Goal: Task Accomplishment & Management: Use online tool/utility

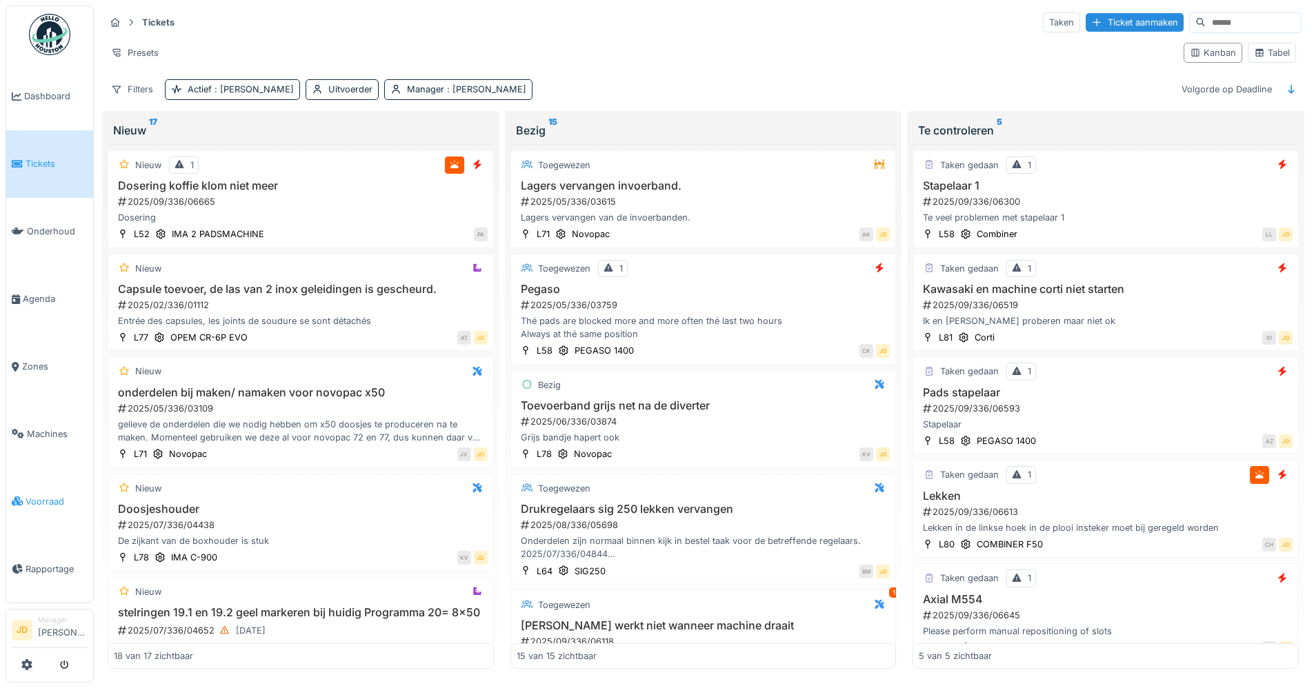
click at [63, 479] on link "Voorraad" at bounding box center [49, 502] width 87 height 68
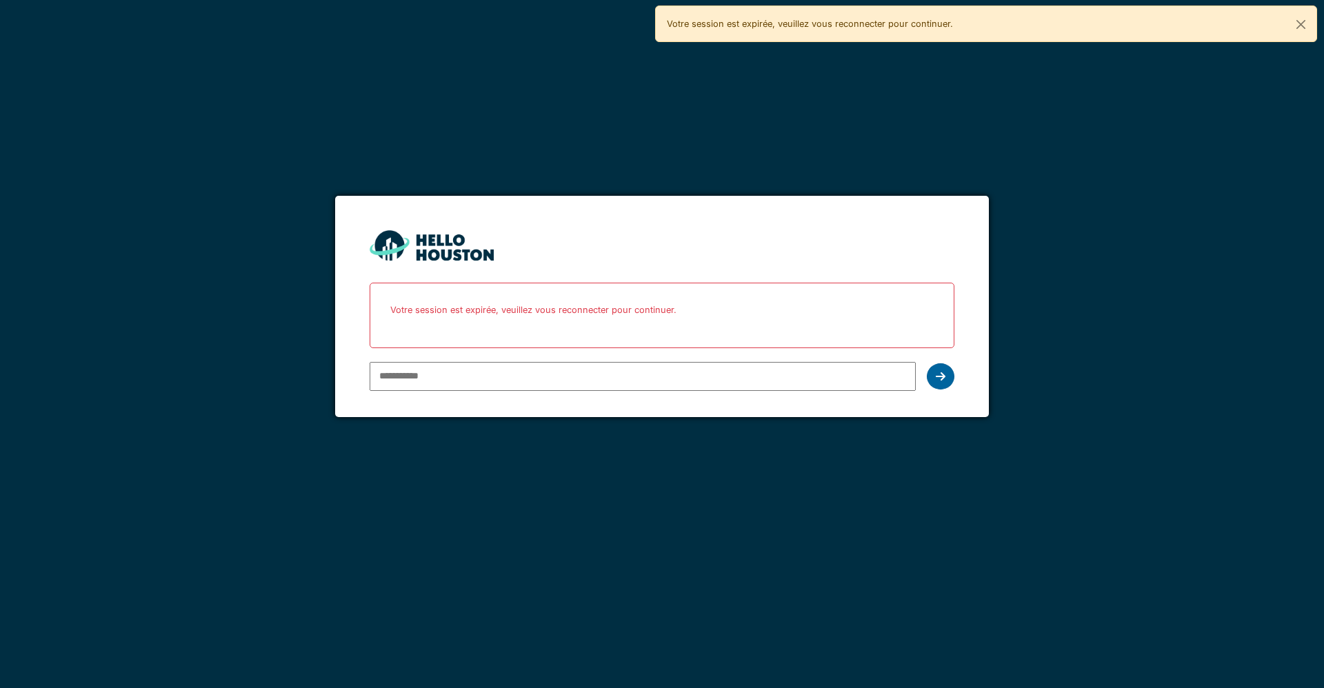
type input "**********"
click at [936, 384] on div at bounding box center [941, 377] width 28 height 26
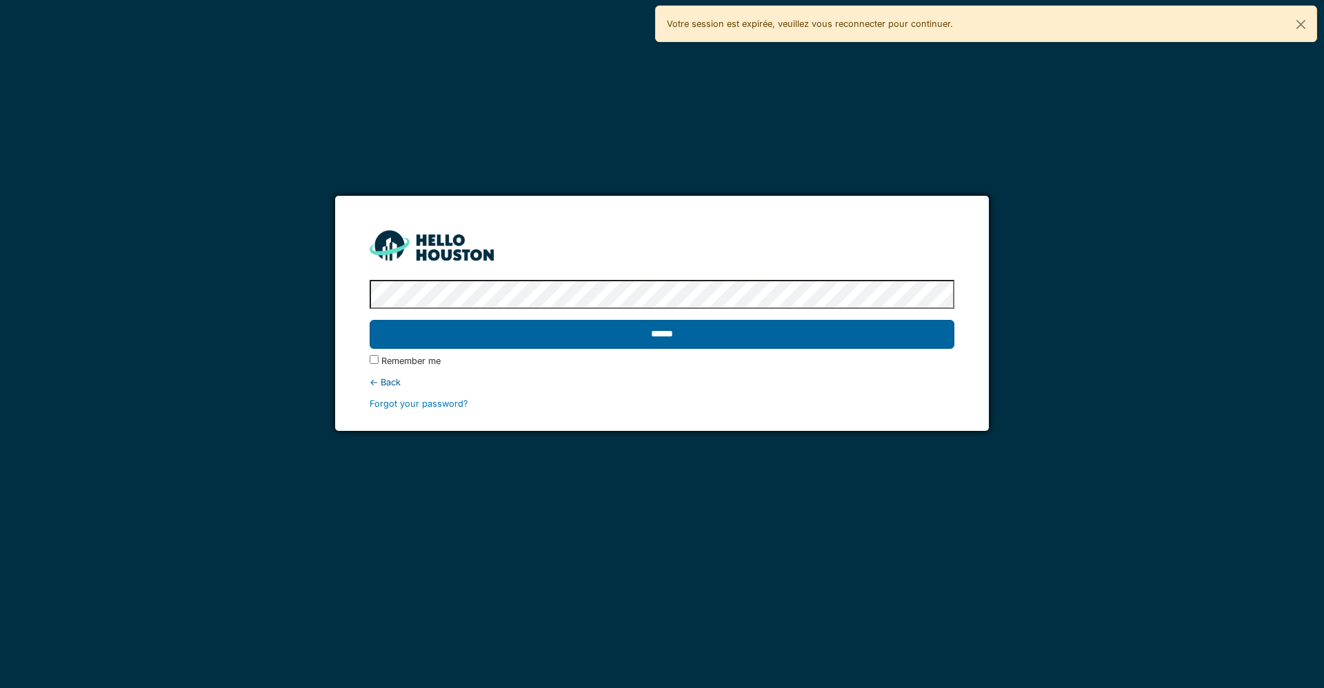
click at [826, 336] on input "******" at bounding box center [662, 334] width 584 height 29
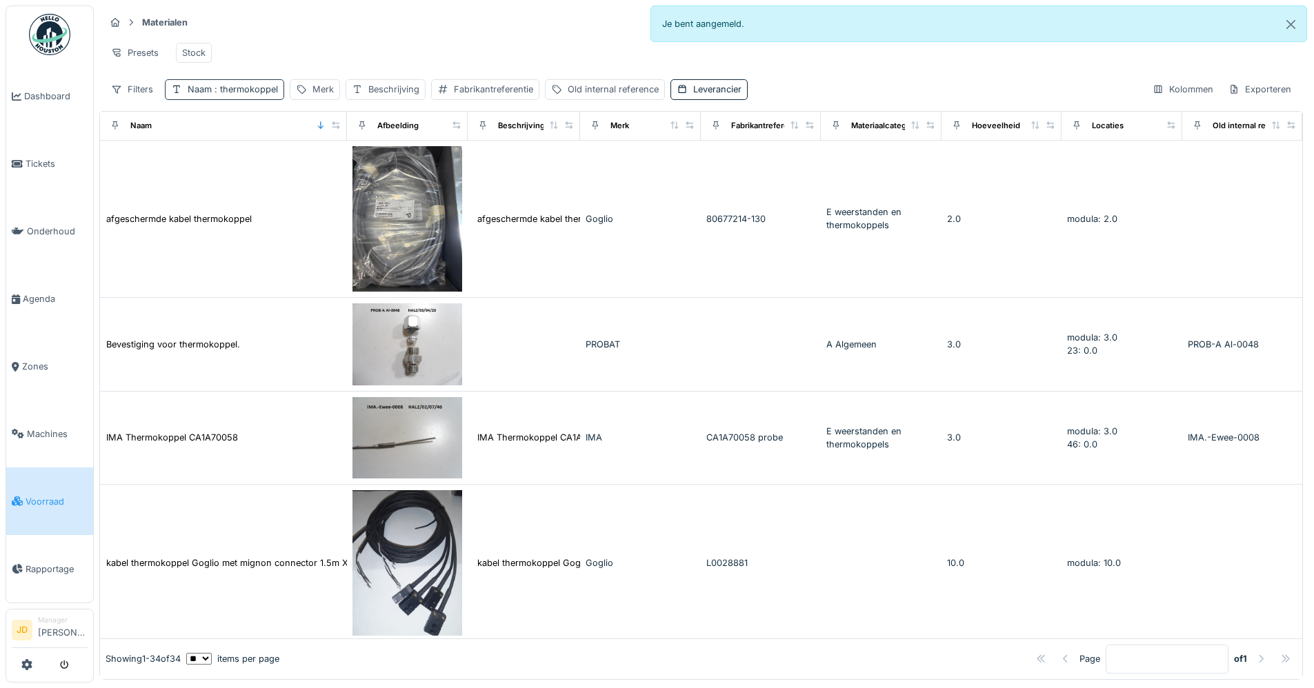
click at [248, 95] on span ": thermokoppel" at bounding box center [245, 89] width 66 height 10
click at [300, 161] on icon at bounding box center [294, 165] width 11 height 9
click at [291, 164] on input "Naam" at bounding box center [241, 166] width 140 height 29
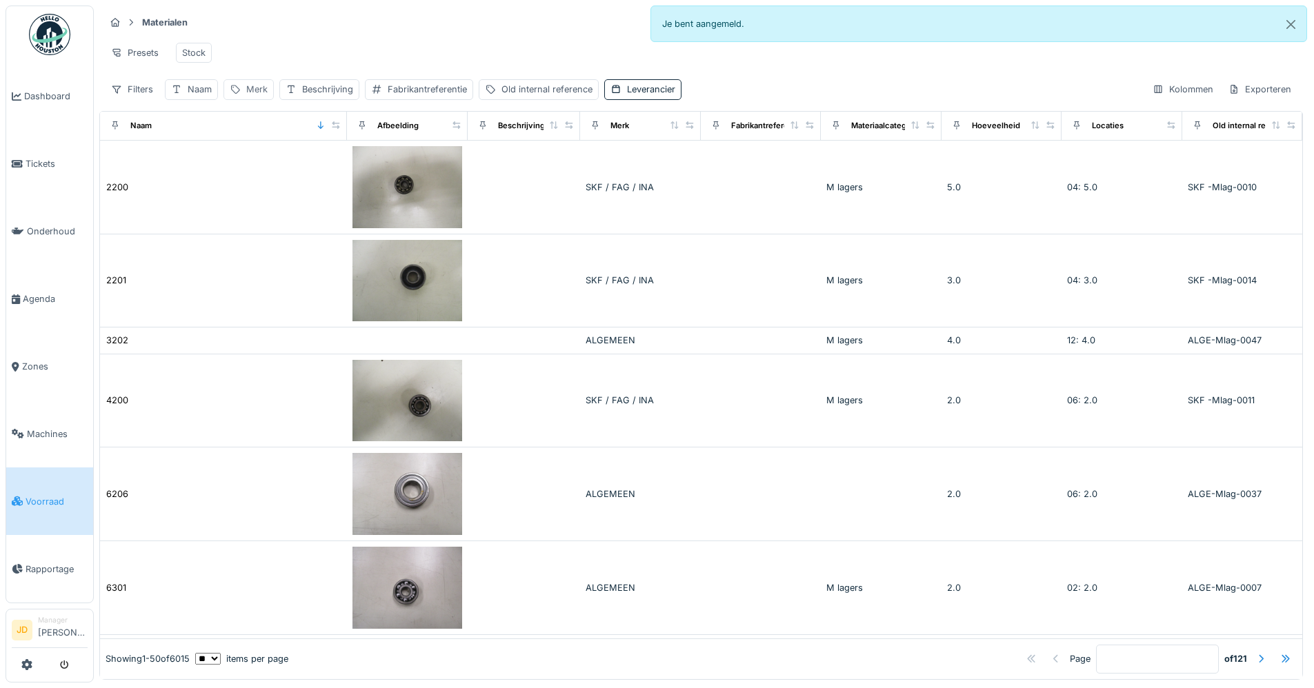
click at [259, 96] on div "Merk" at bounding box center [256, 89] width 21 height 13
click at [275, 163] on input "Merk" at bounding box center [298, 166] width 137 height 29
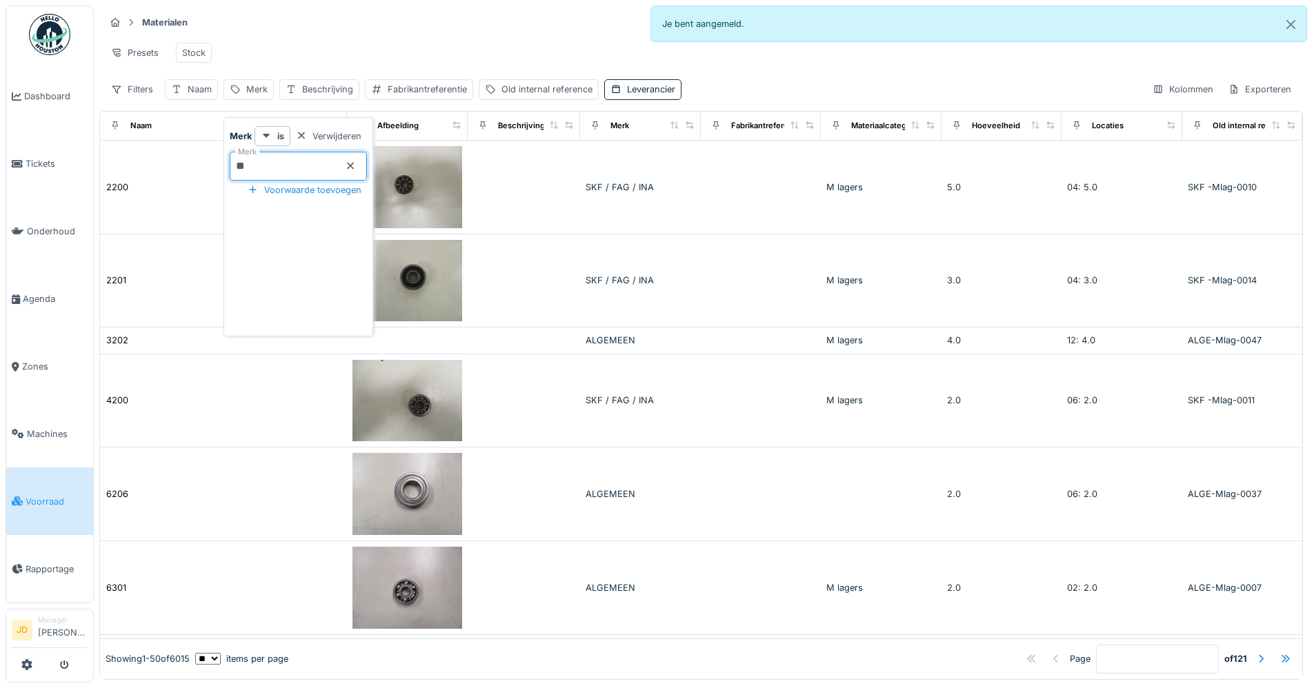
type input "***"
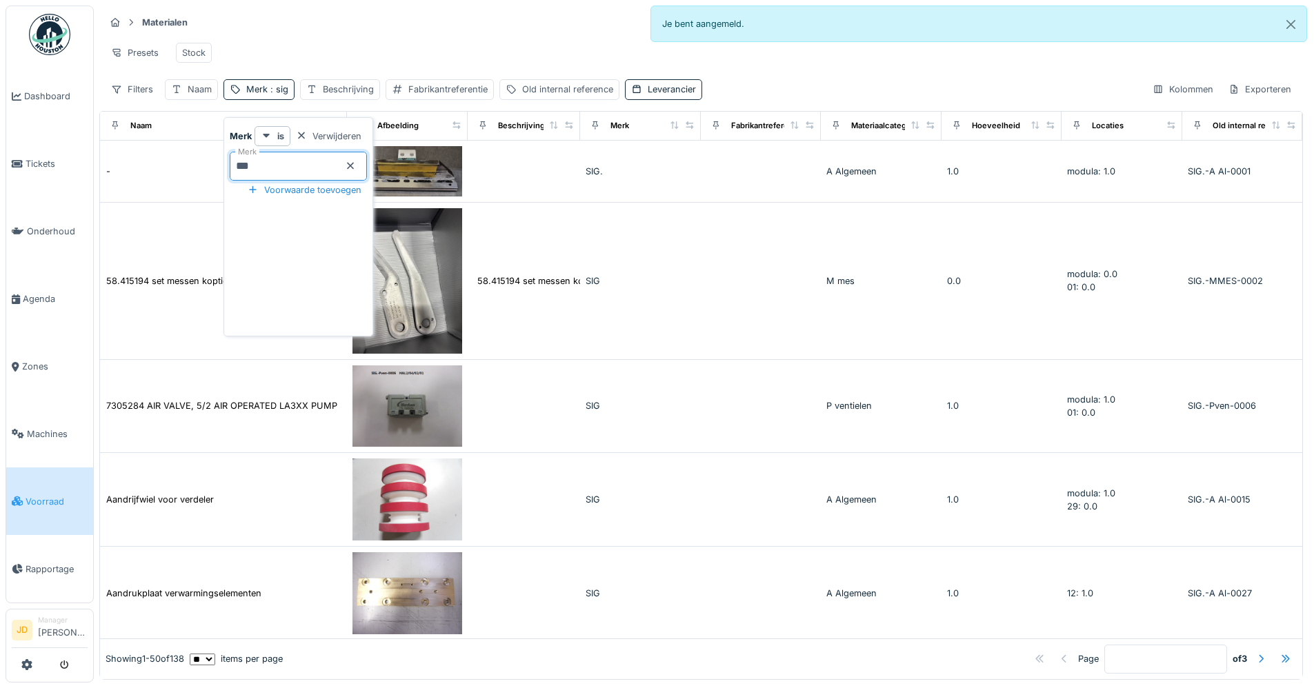
click at [397, 34] on div "Materialen Materiaalaanvragen" at bounding box center [701, 22] width 1193 height 23
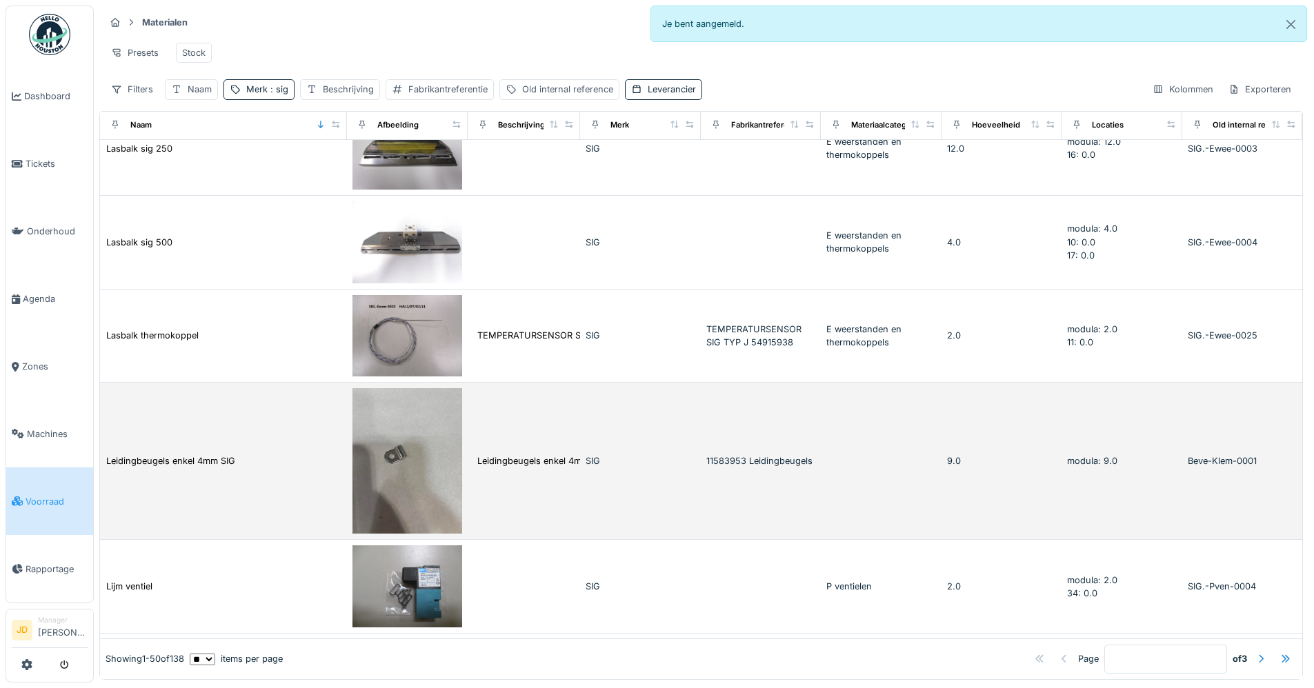
scroll to position [8, 0]
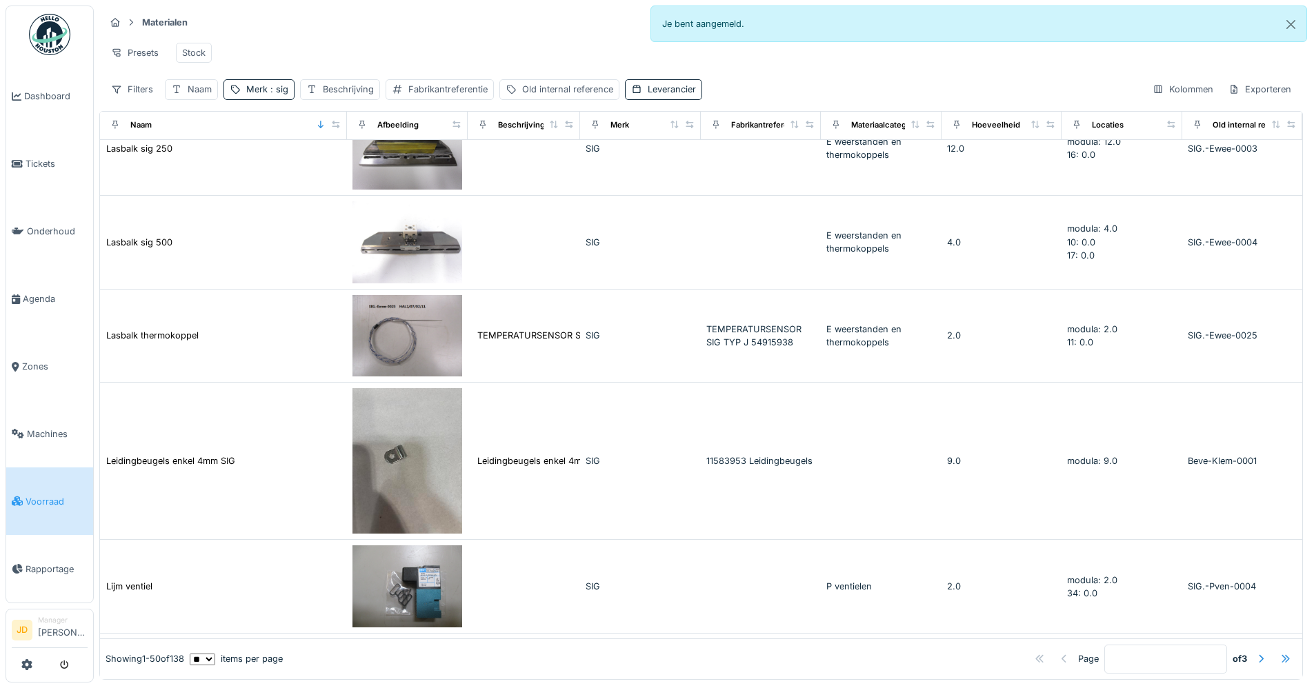
click at [1280, 653] on div at bounding box center [1285, 659] width 11 height 13
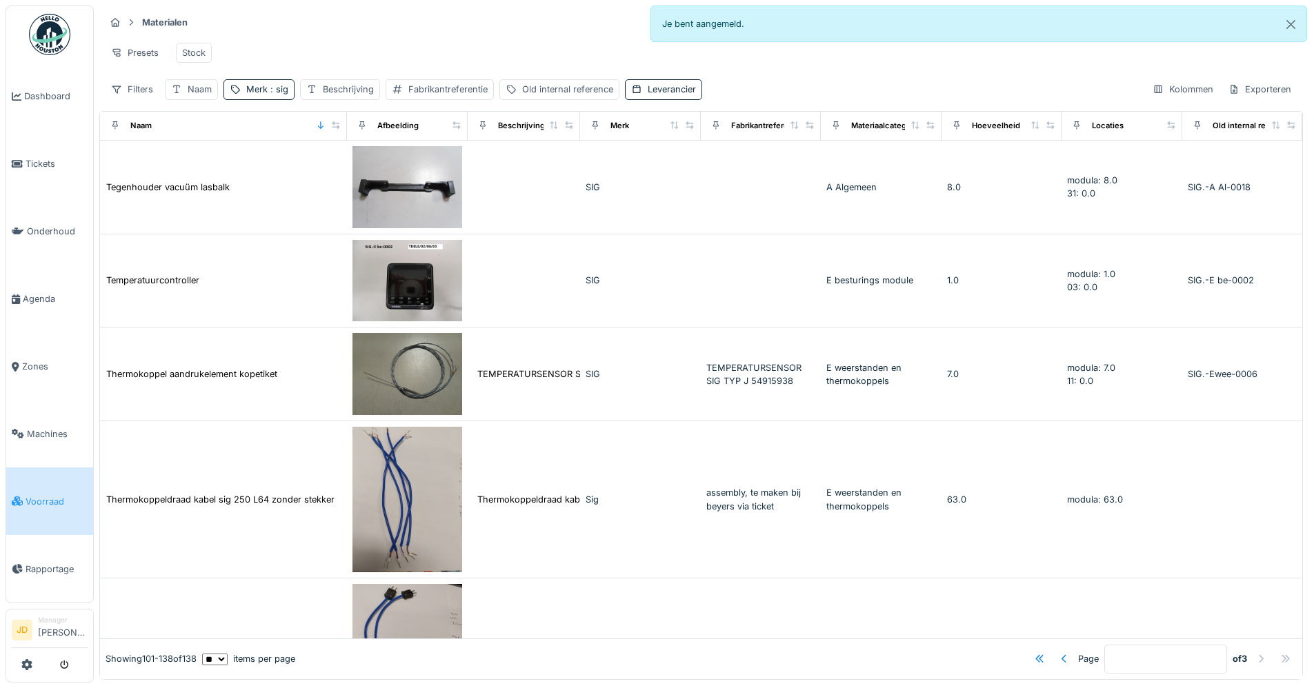
scroll to position [0, 0]
click at [1059, 653] on div at bounding box center [1064, 659] width 11 height 13
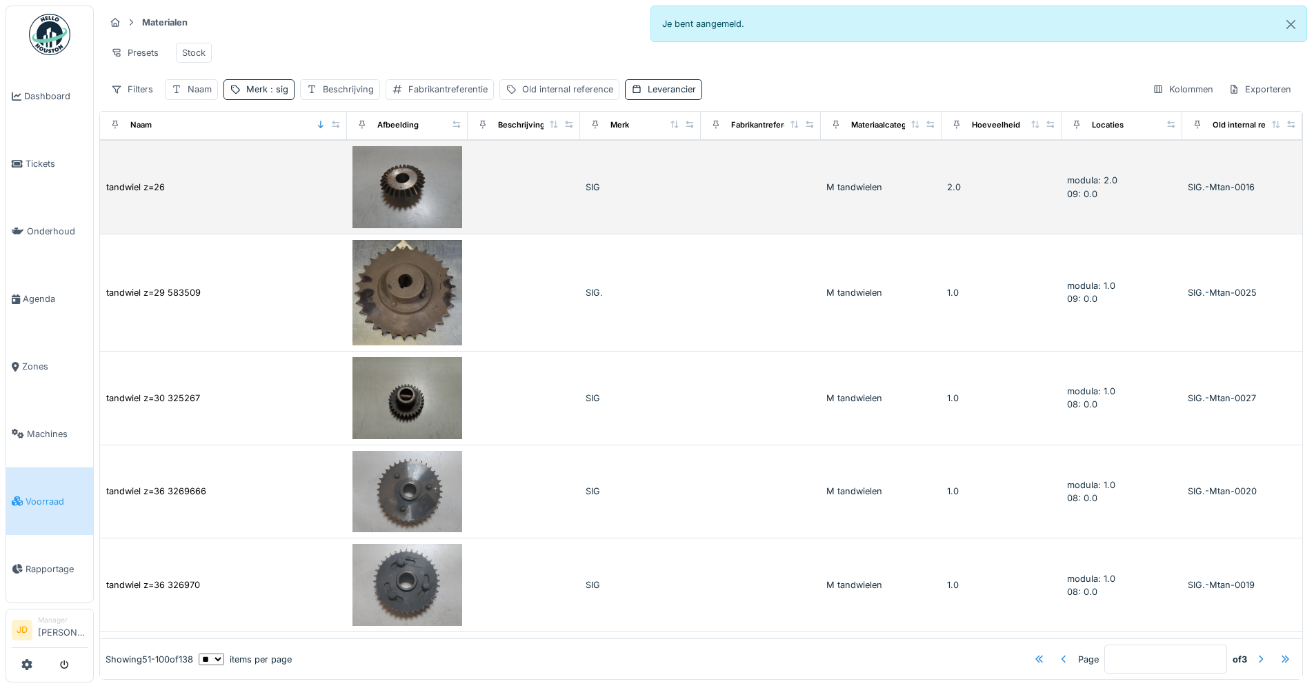
scroll to position [3978, 0]
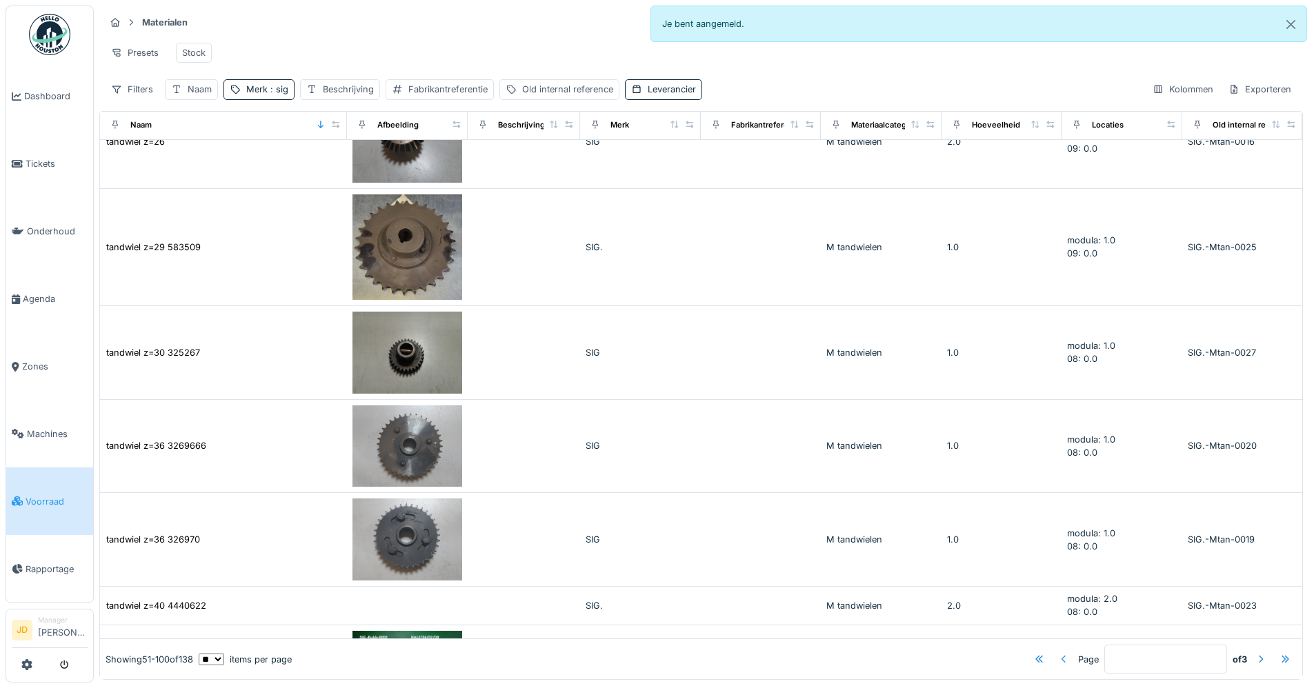
click at [1059, 653] on div at bounding box center [1064, 659] width 11 height 13
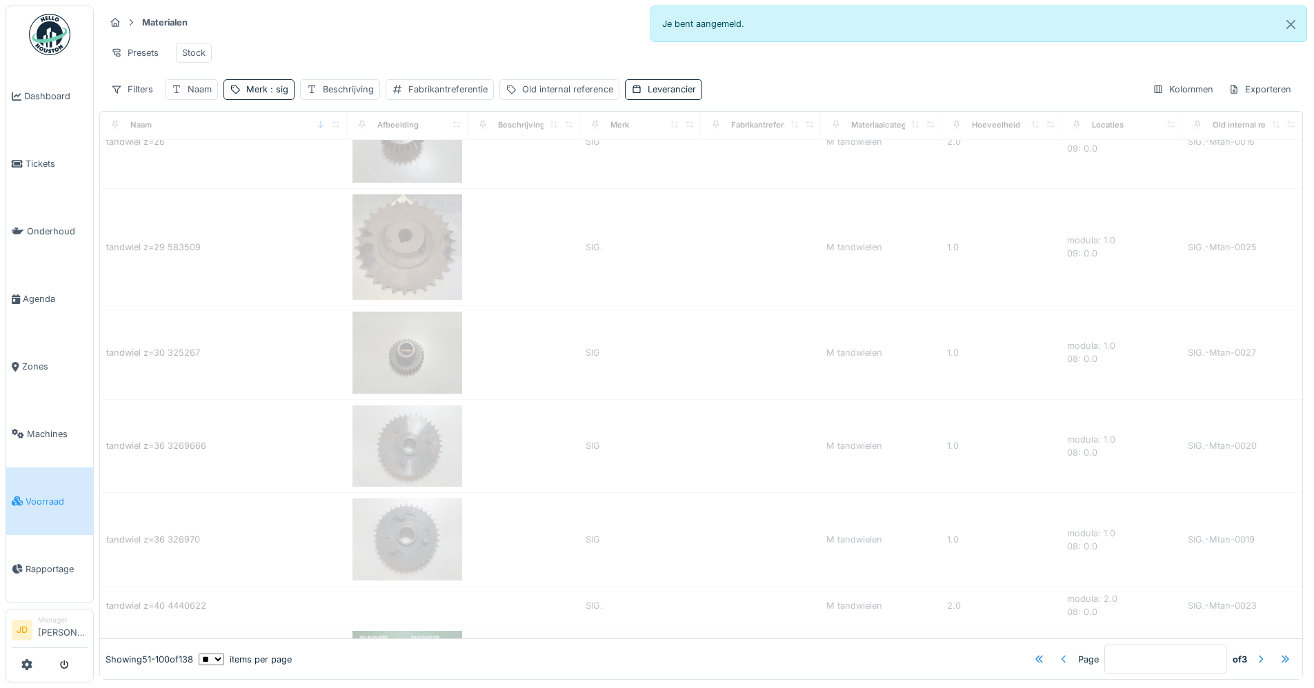
type input "*"
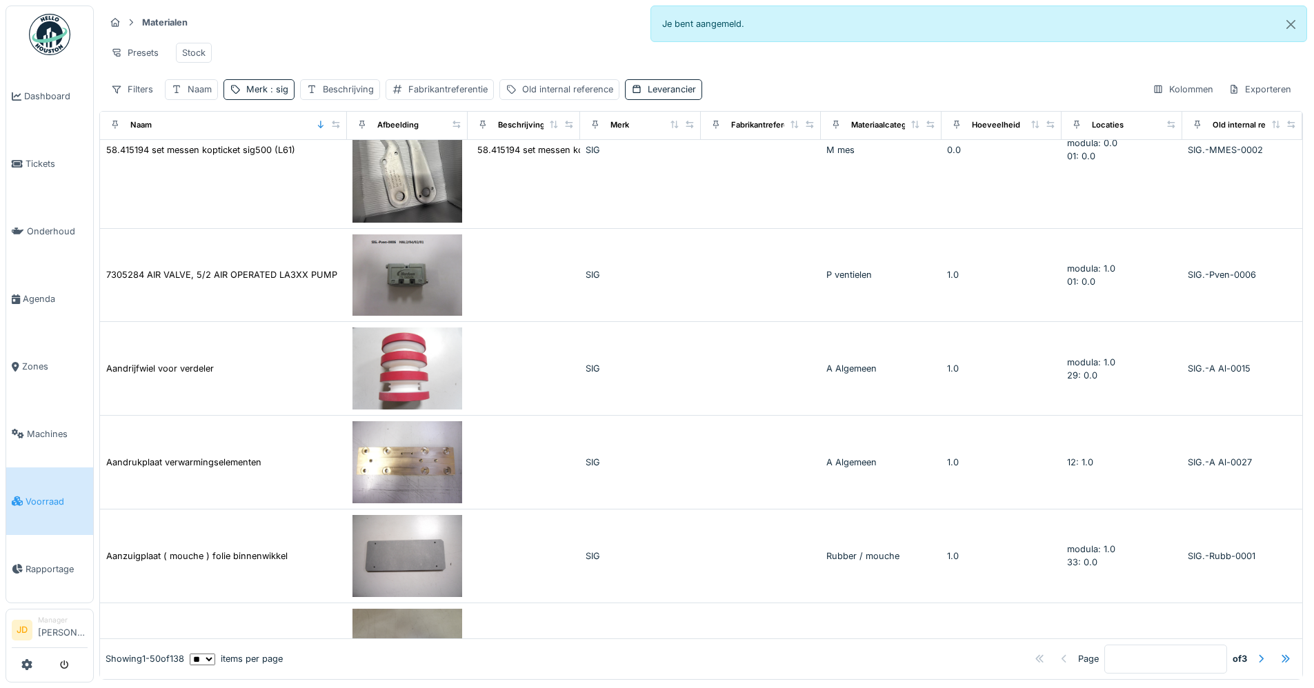
scroll to position [0, 0]
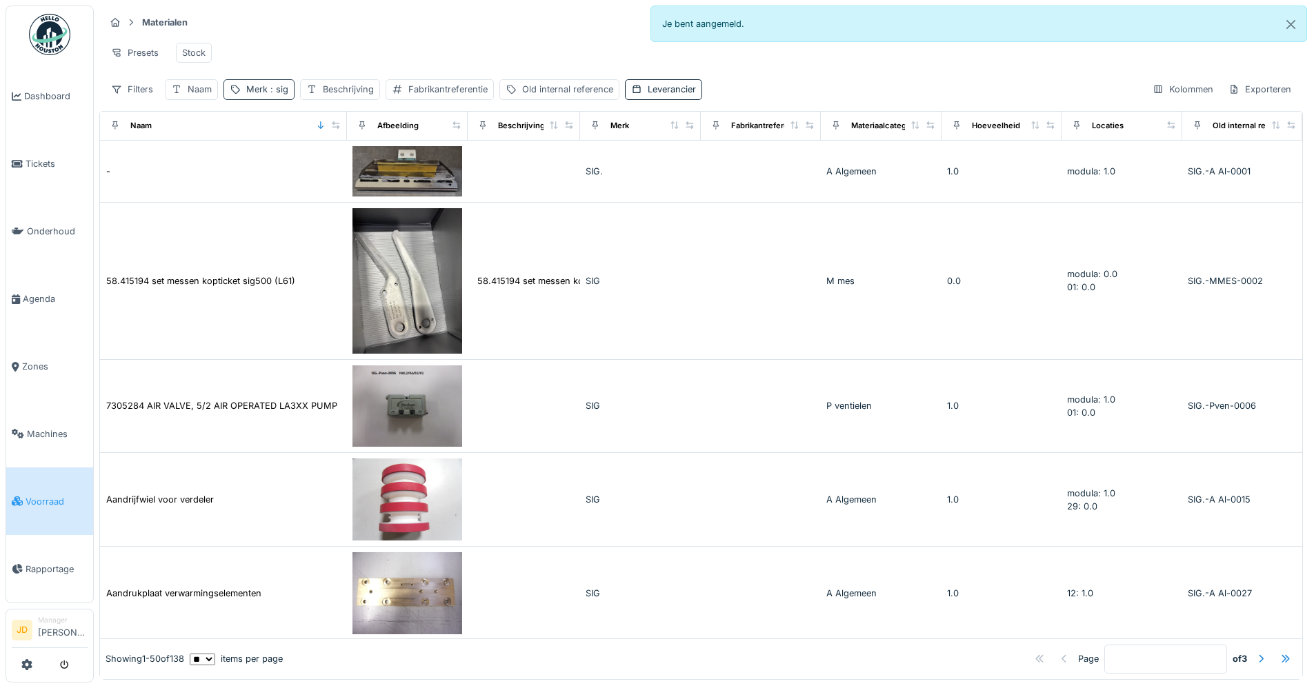
click at [268, 95] on span ": sig" at bounding box center [278, 89] width 21 height 10
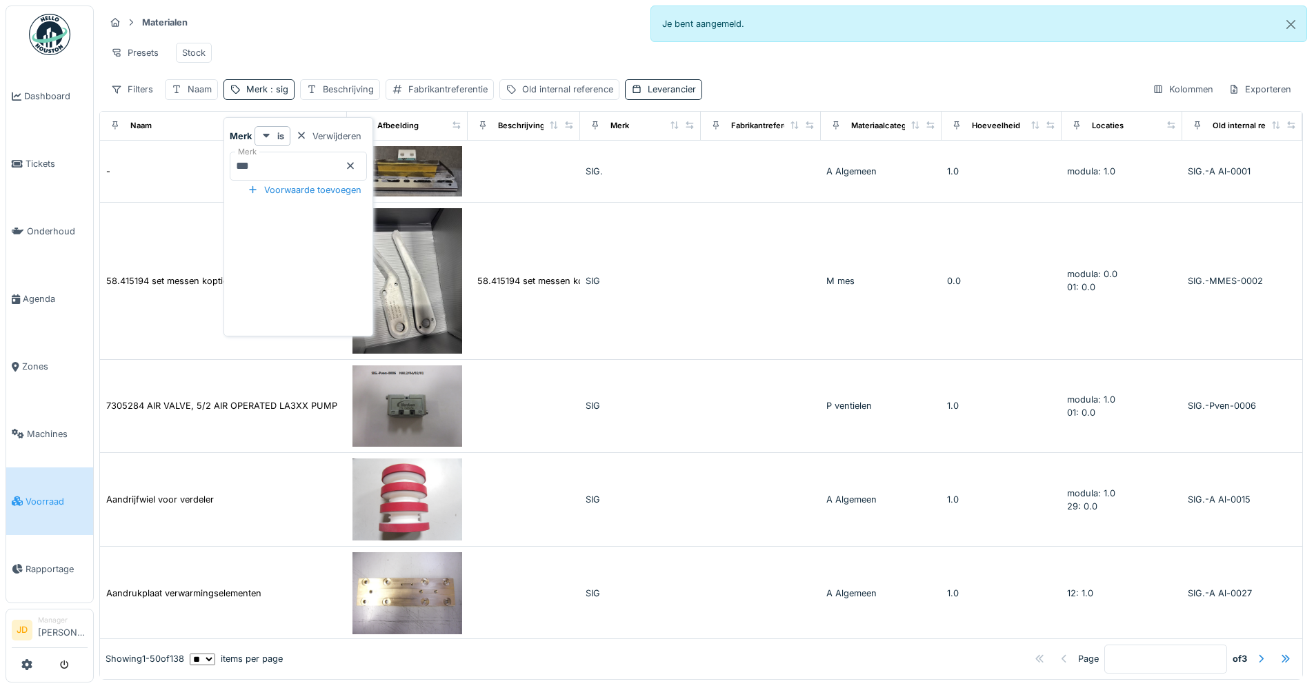
click at [356, 166] on icon at bounding box center [350, 165] width 11 height 9
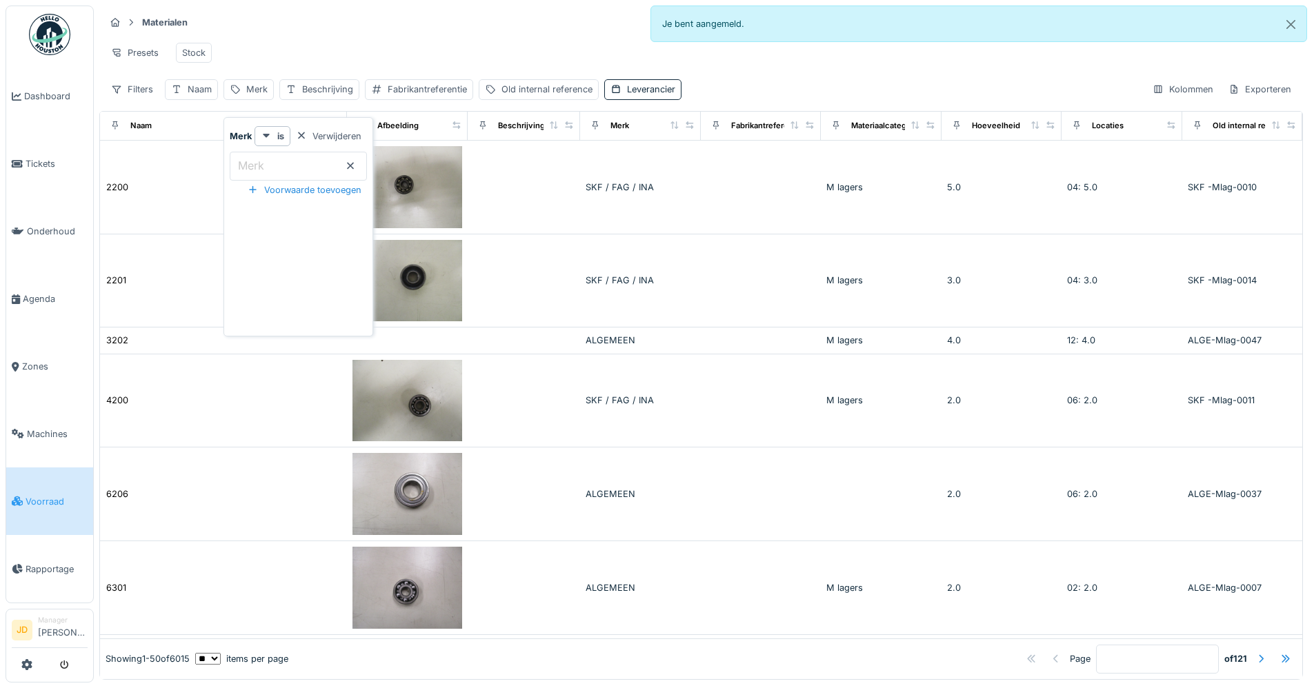
click at [291, 168] on input "Merk" at bounding box center [298, 166] width 137 height 29
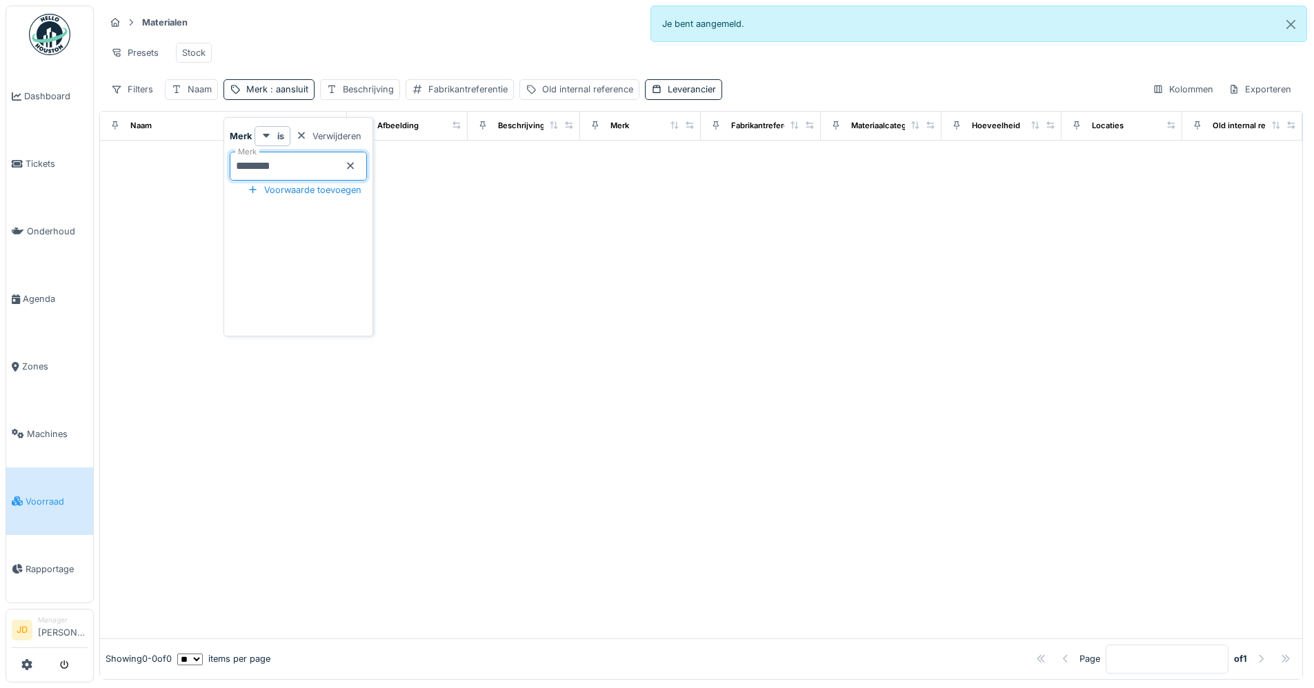
type input "********"
click at [356, 166] on icon at bounding box center [350, 165] width 11 height 9
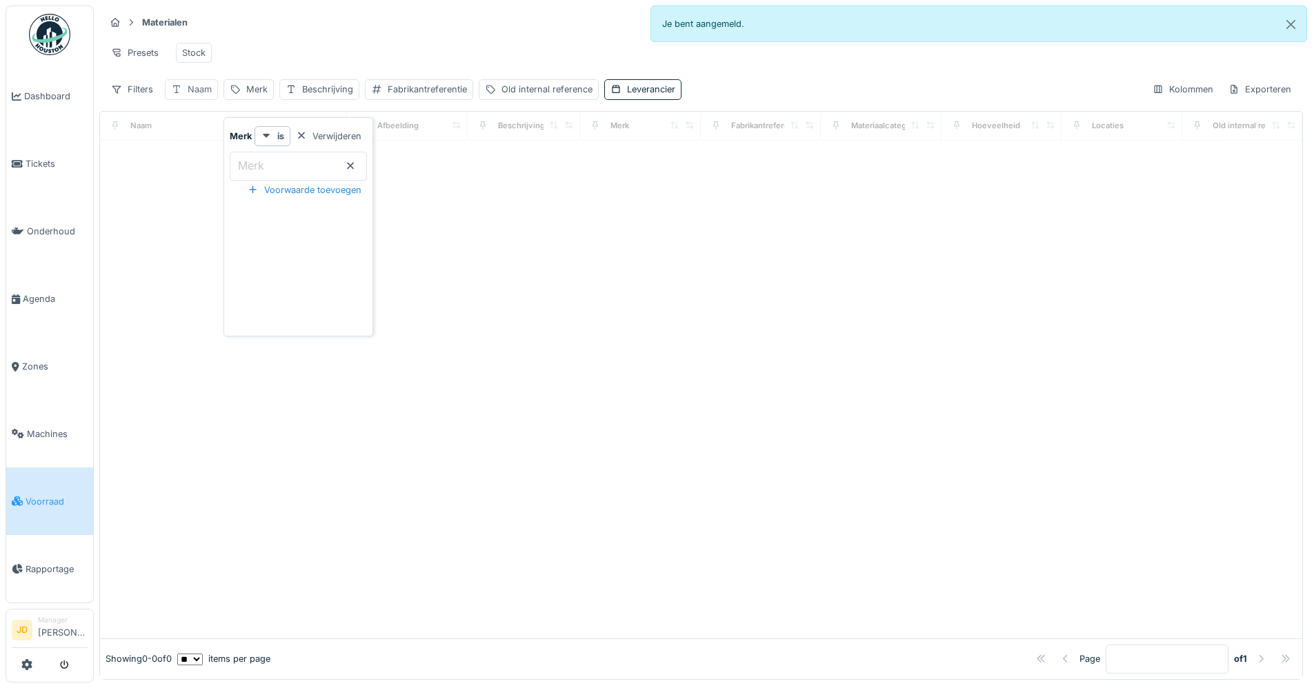
drag, startPoint x: 188, startPoint y: 97, endPoint x: 188, endPoint y: 106, distance: 9.7
click at [188, 96] on div "Naam" at bounding box center [200, 89] width 24 height 13
click at [186, 184] on div "Voorwaarde toevoegen" at bounding box center [241, 190] width 140 height 19
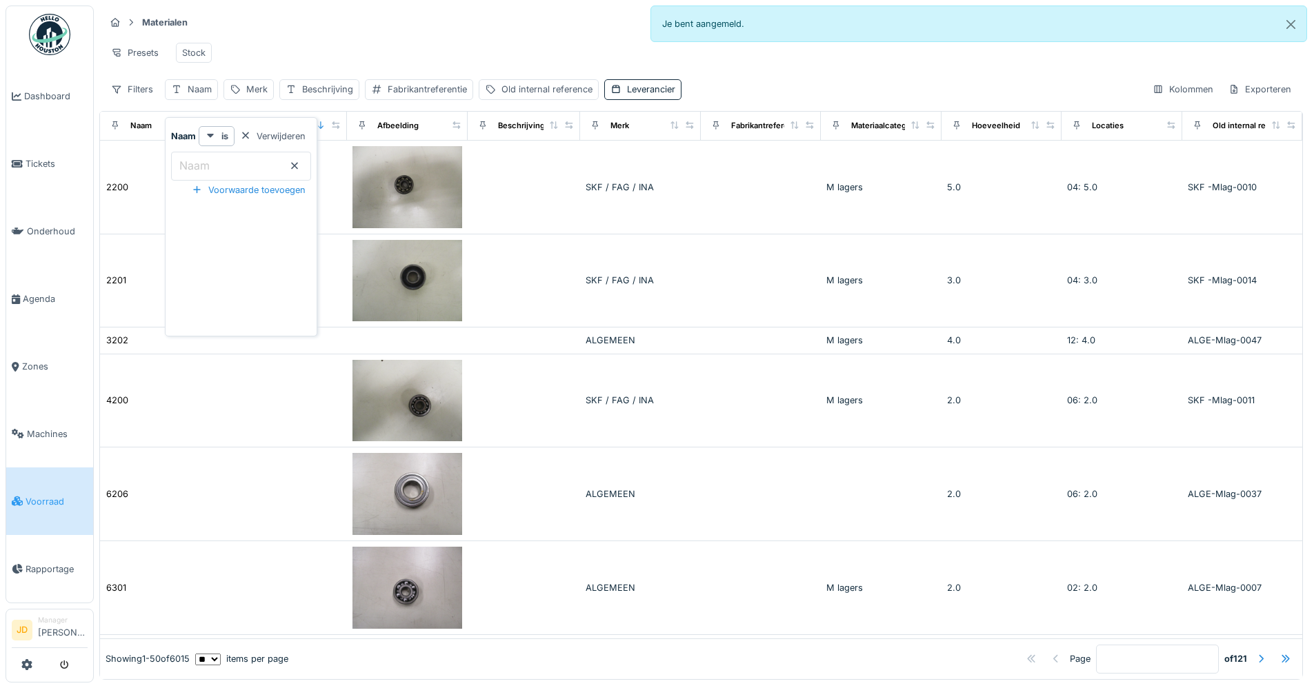
click at [189, 164] on label "Naam" at bounding box center [195, 165] width 36 height 17
click at [189, 164] on input "Naam" at bounding box center [241, 166] width 140 height 29
type input "********"
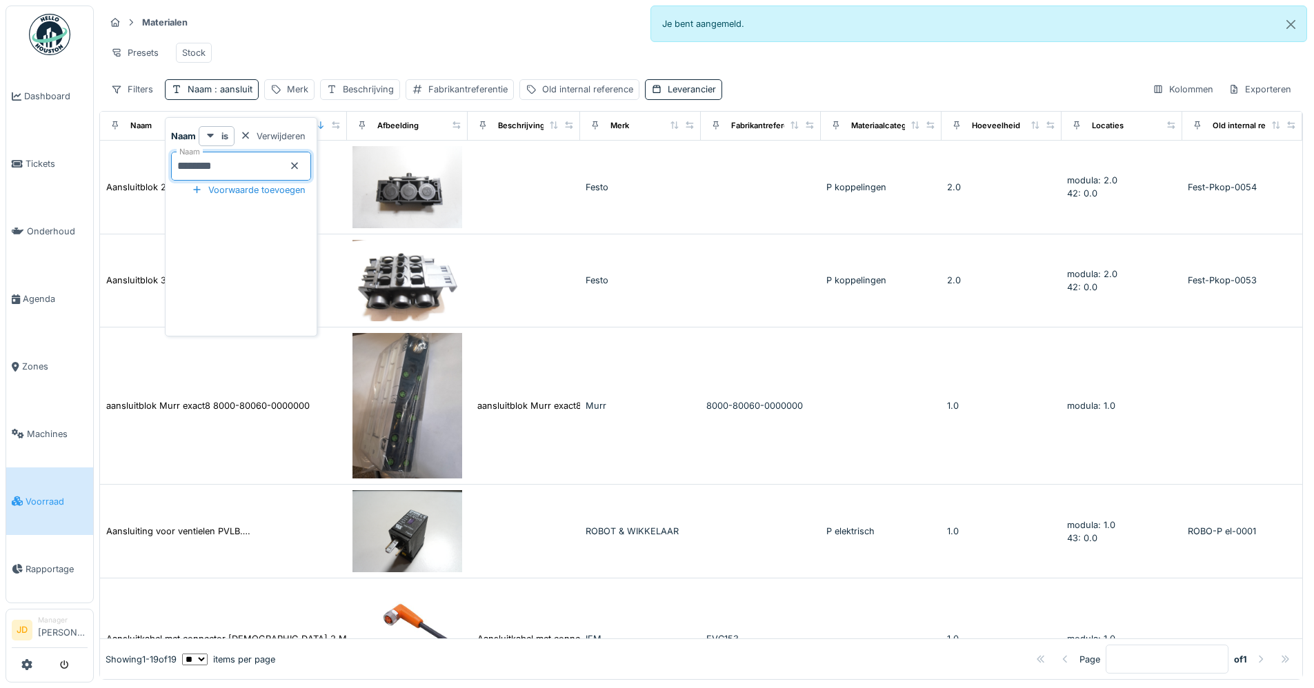
click at [282, 34] on div "Materialen Materiaalaanvragen Presets Stock Filters Naam : aansluit Merk Beschr…" at bounding box center [701, 56] width 1204 height 100
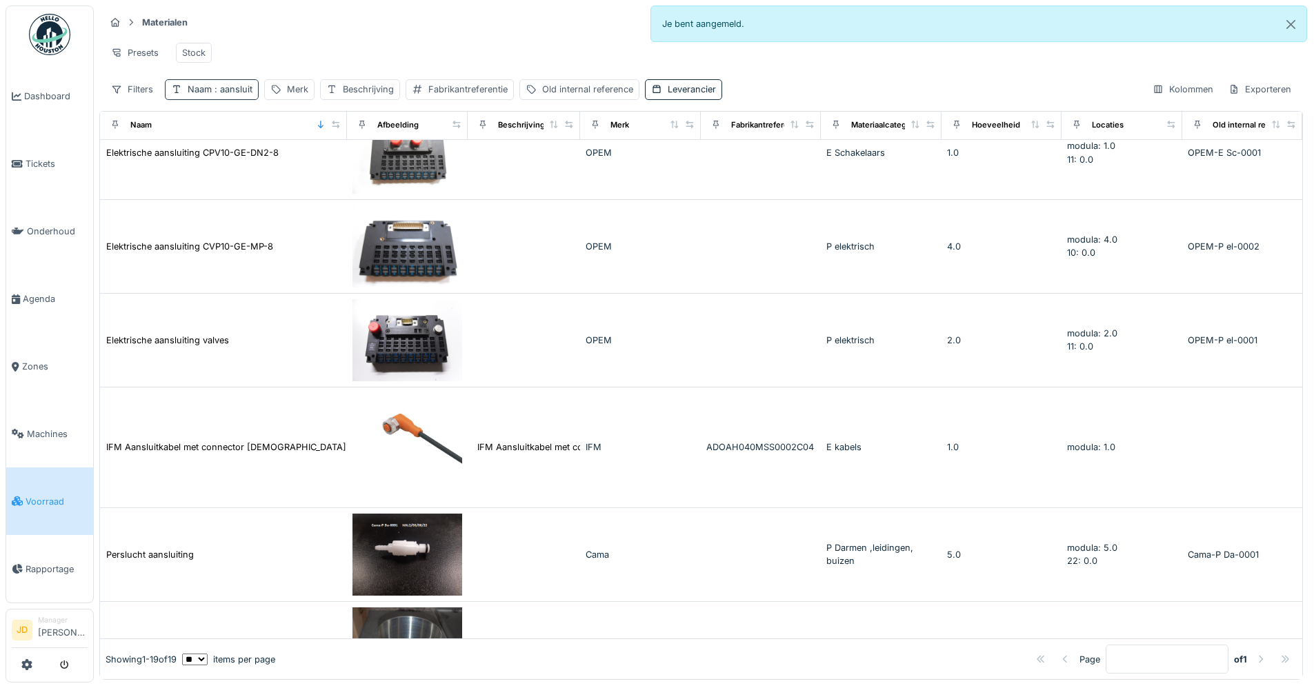
scroll to position [835, 0]
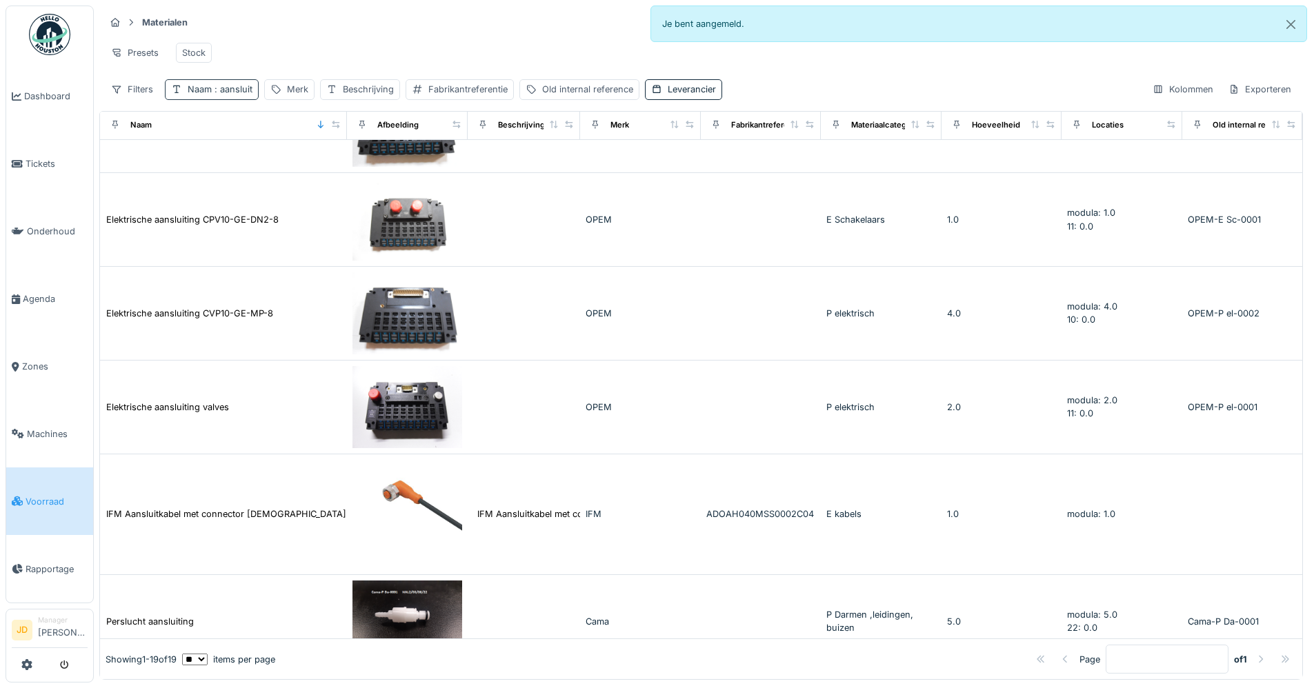
click at [235, 92] on div "Naam : aansluit" at bounding box center [212, 89] width 94 height 20
click at [300, 163] on icon at bounding box center [294, 165] width 11 height 9
click at [277, 161] on input "Naam" at bounding box center [241, 166] width 140 height 29
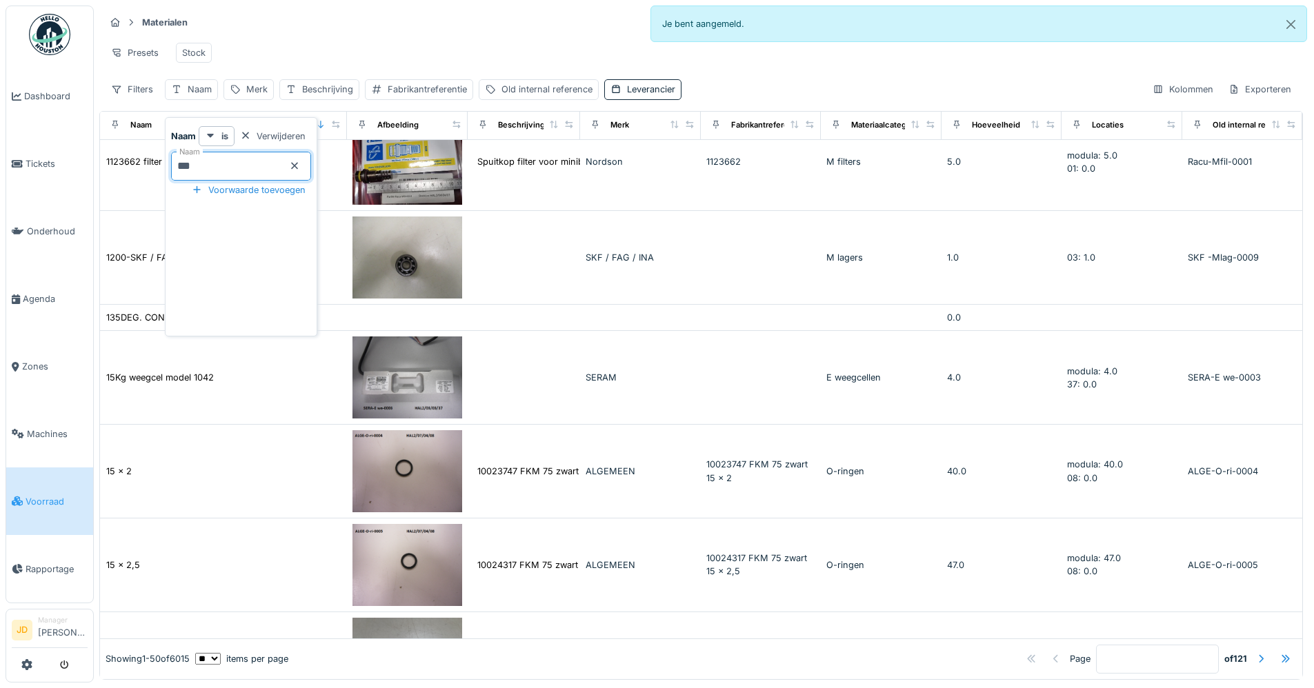
type input "****"
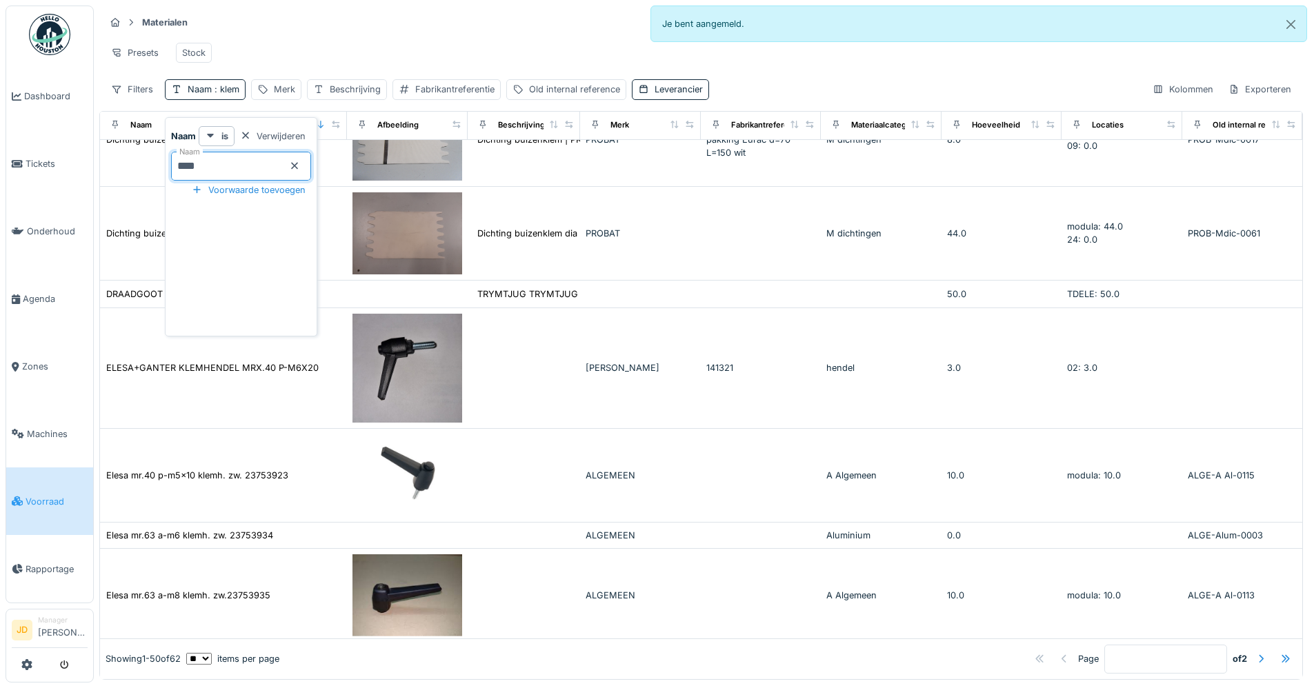
click at [383, 41] on div "Presets Stock" at bounding box center [701, 52] width 1193 height 31
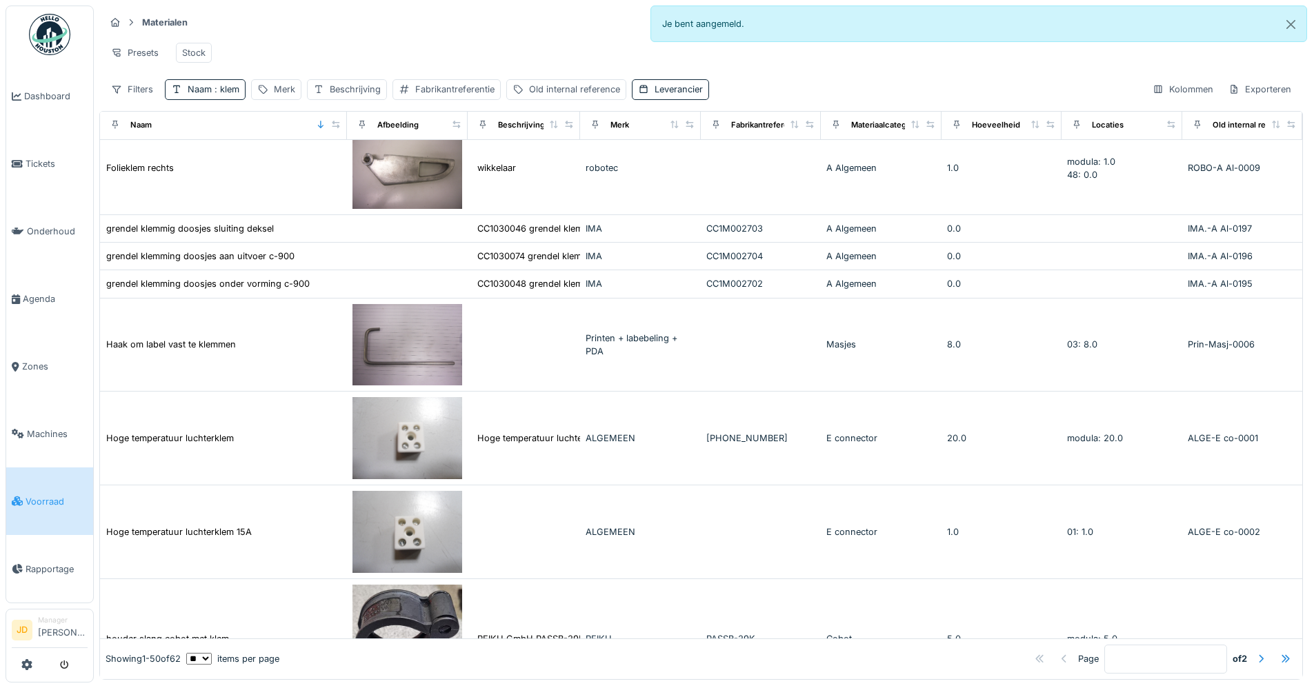
scroll to position [1518, 0]
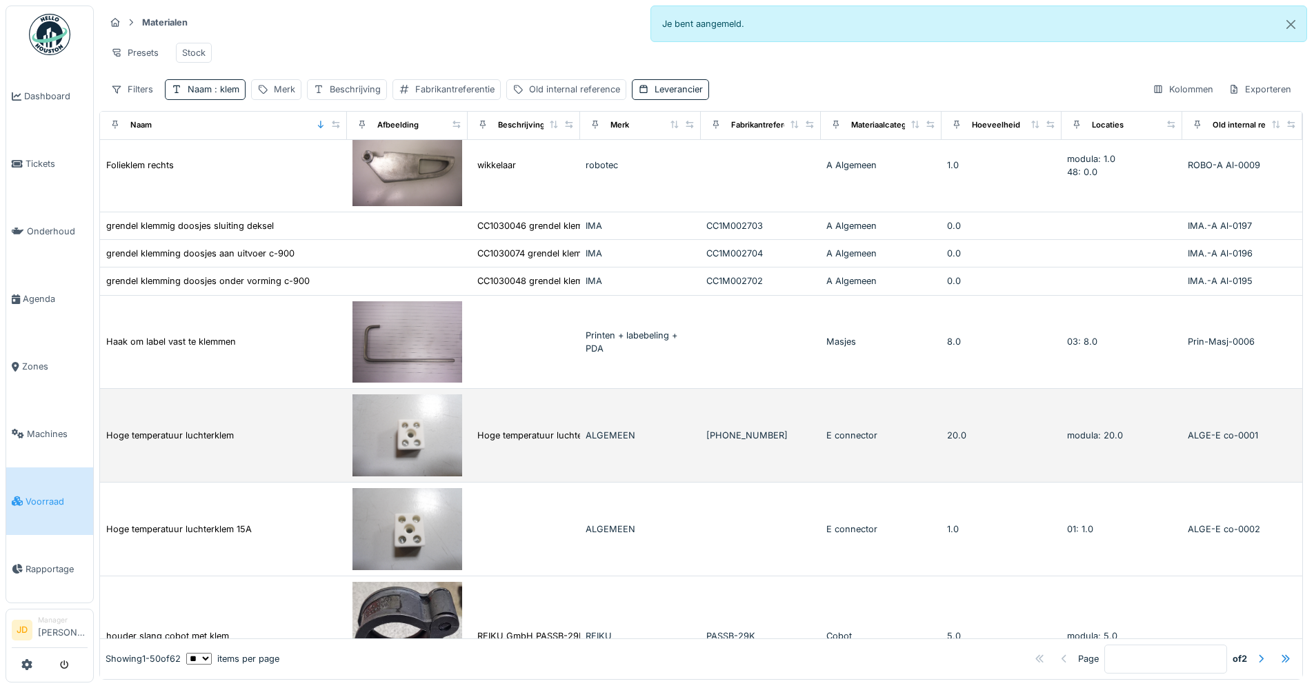
click at [257, 428] on div "Hoge temperatuur luchterklem" at bounding box center [224, 435] width 236 height 14
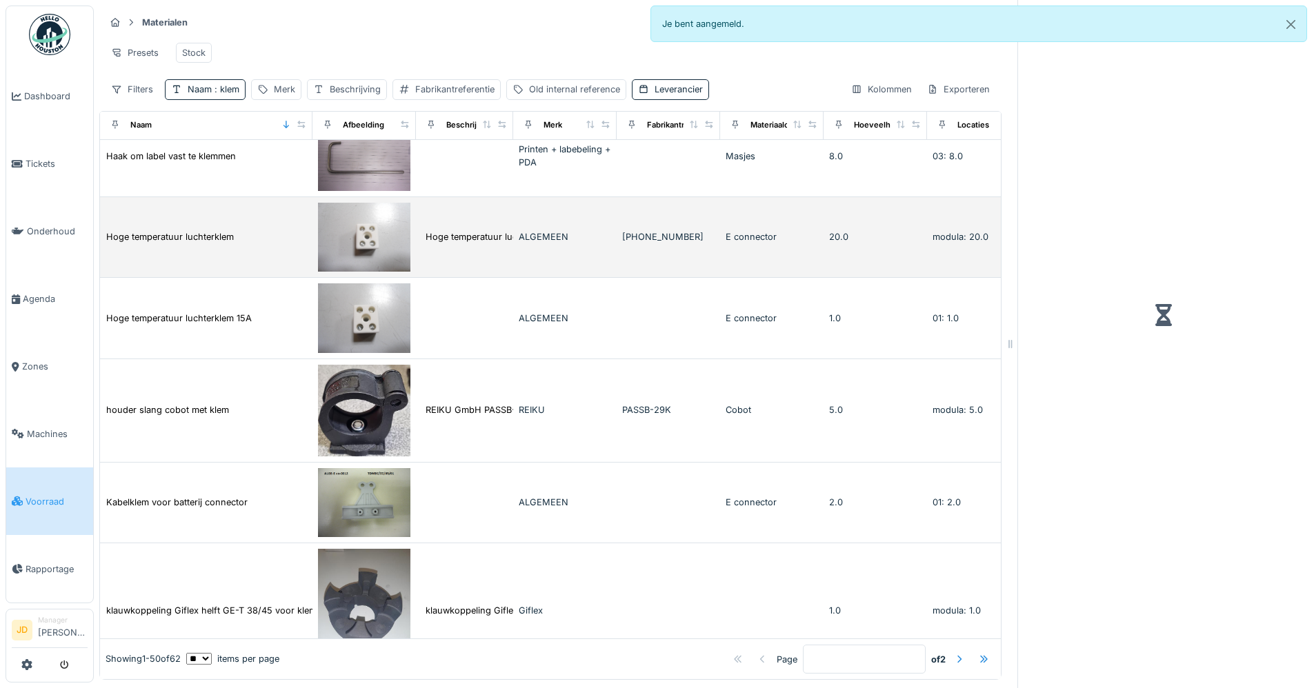
scroll to position [1378, 0]
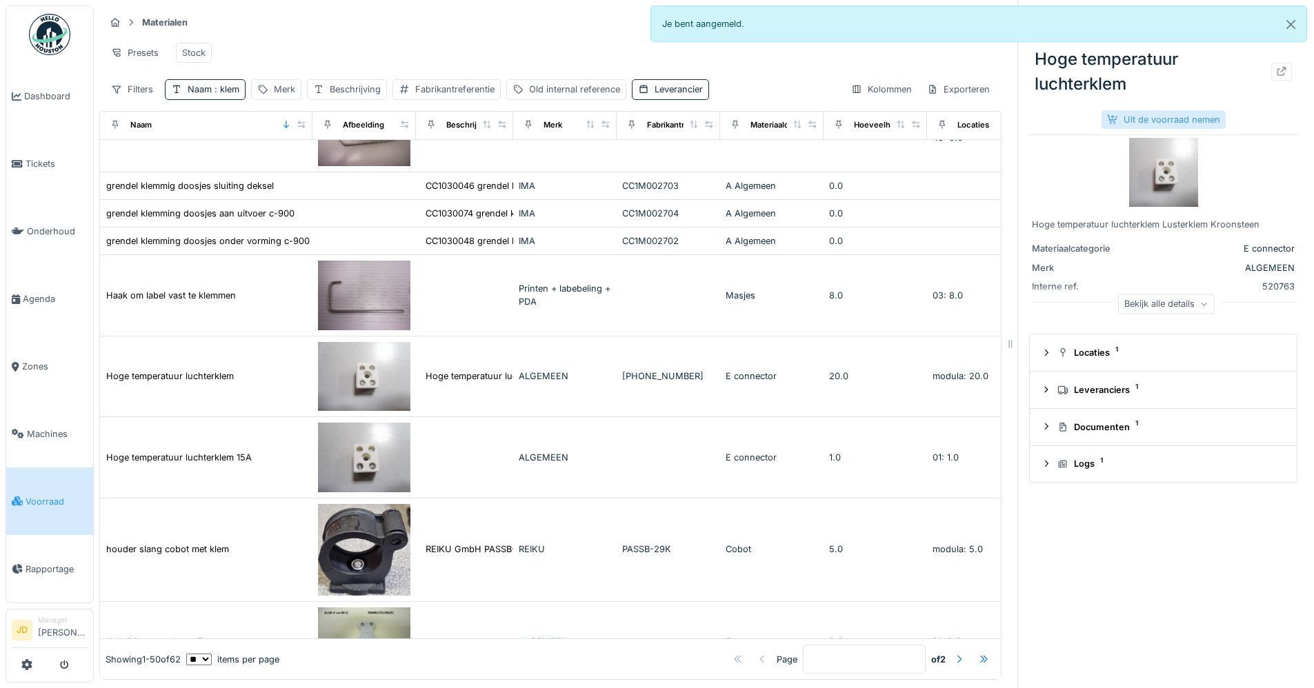
click at [1107, 121] on div at bounding box center [1112, 119] width 11 height 13
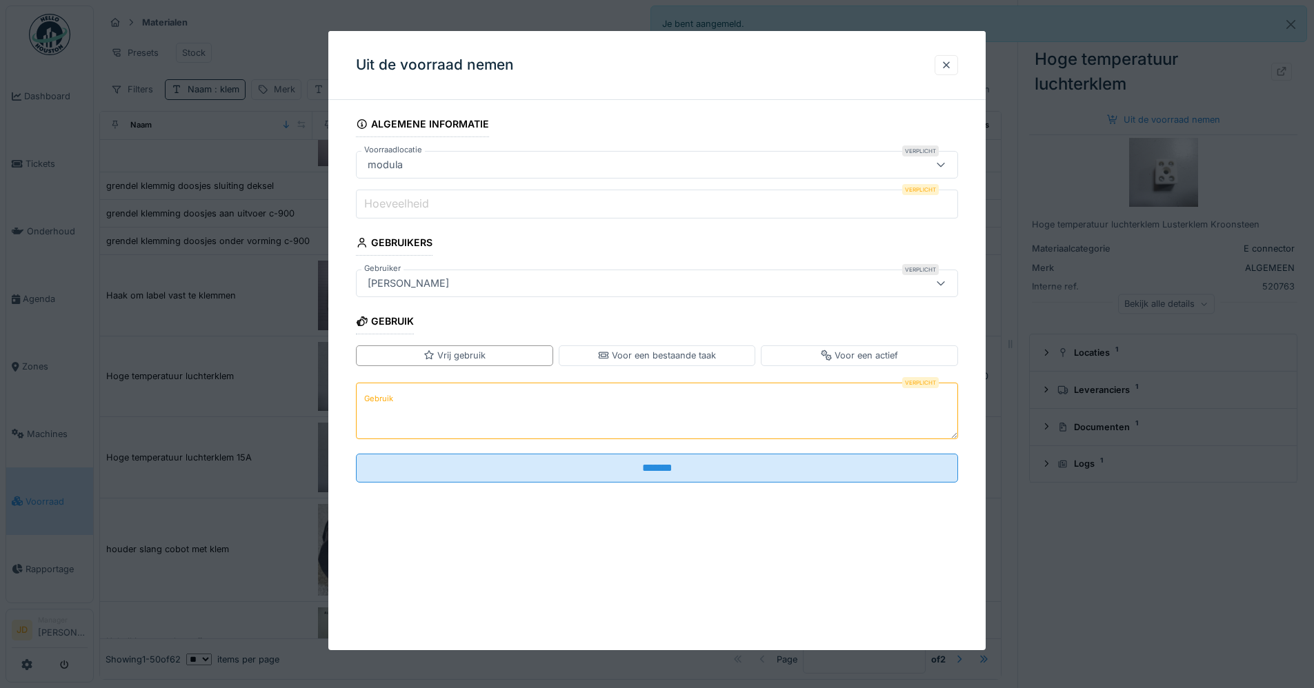
click at [513, 214] on input "Hoeveelheid" at bounding box center [657, 204] width 602 height 29
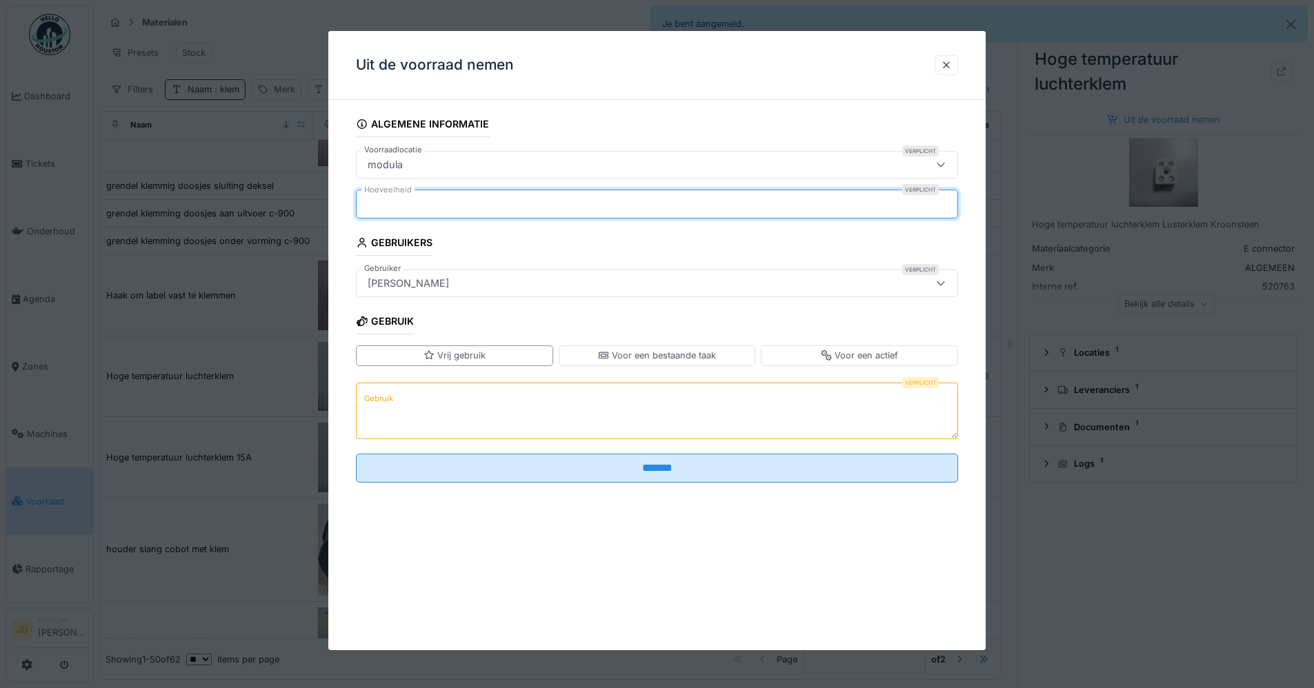
type input "*"
click at [443, 423] on textarea "Gebruik" at bounding box center [657, 410] width 602 height 57
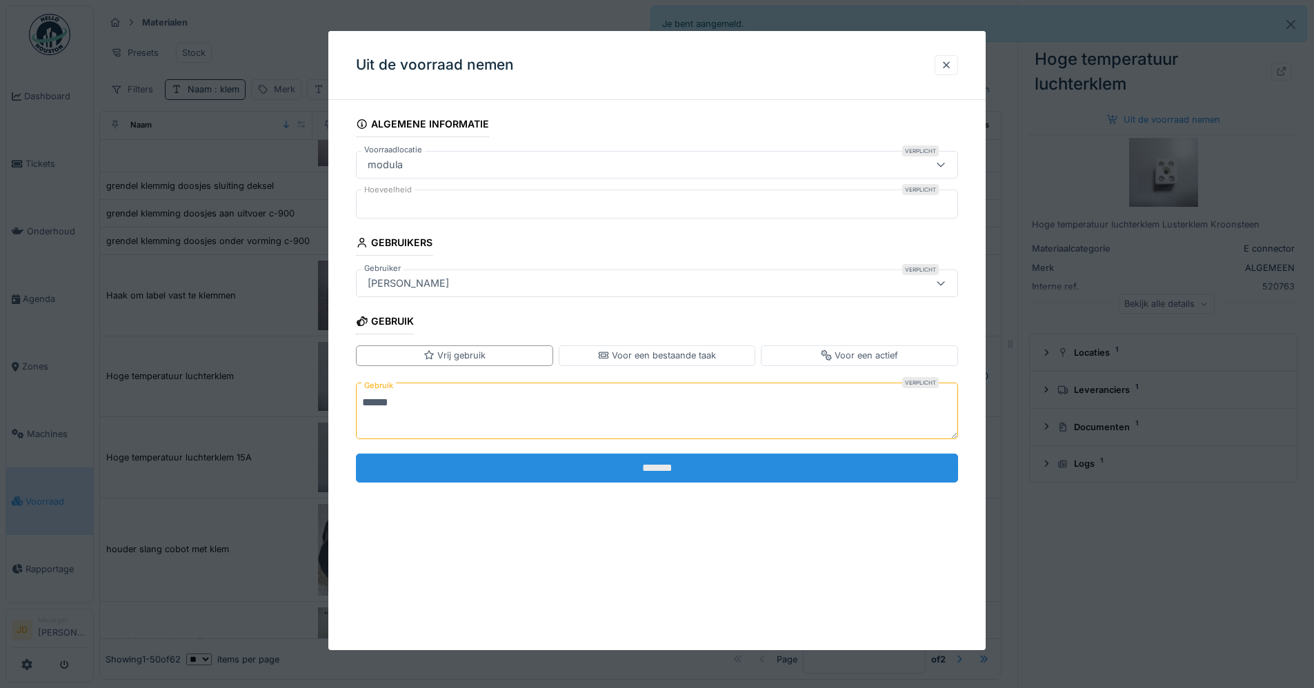
type textarea "******"
click at [421, 457] on input "*******" at bounding box center [657, 468] width 602 height 29
